Goal: Task Accomplishment & Management: Complete application form

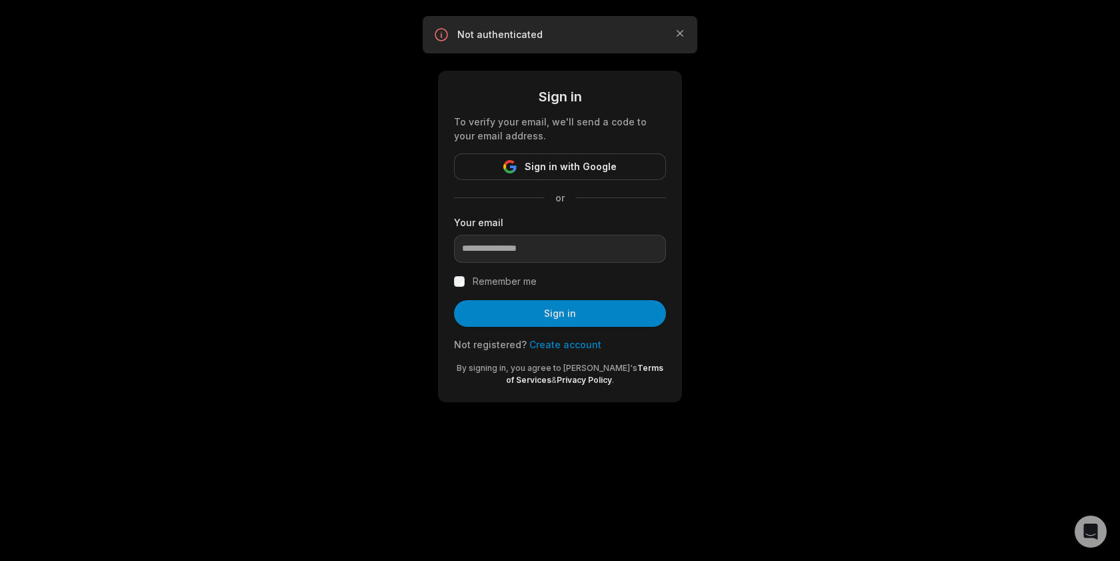
click at [567, 346] on link "Create account" at bounding box center [565, 344] width 72 height 11
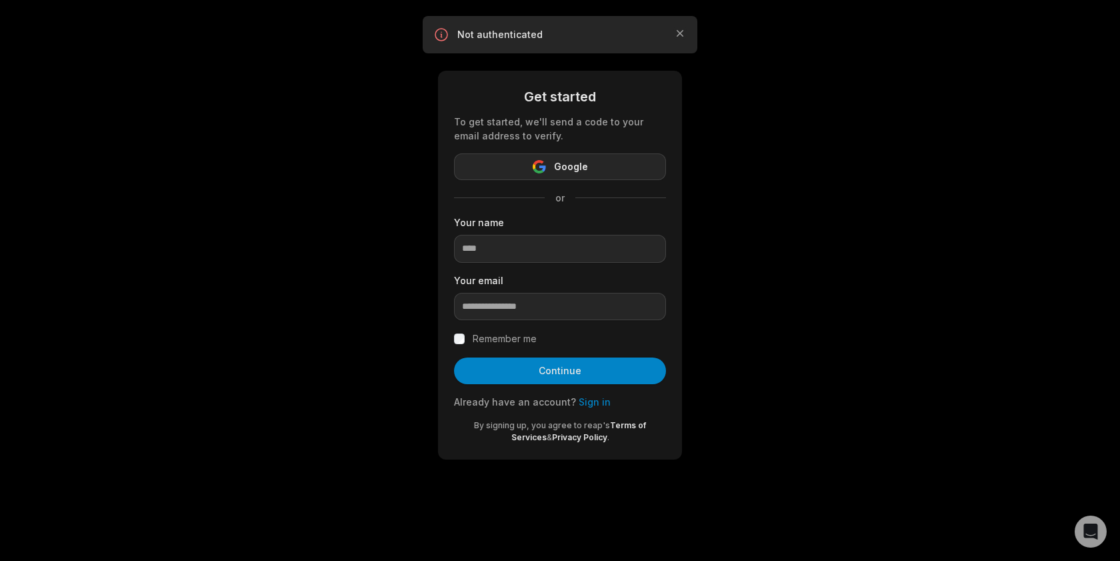
click at [561, 159] on span "Google" at bounding box center [571, 167] width 34 height 16
